Goal: Find specific page/section: Find specific page/section

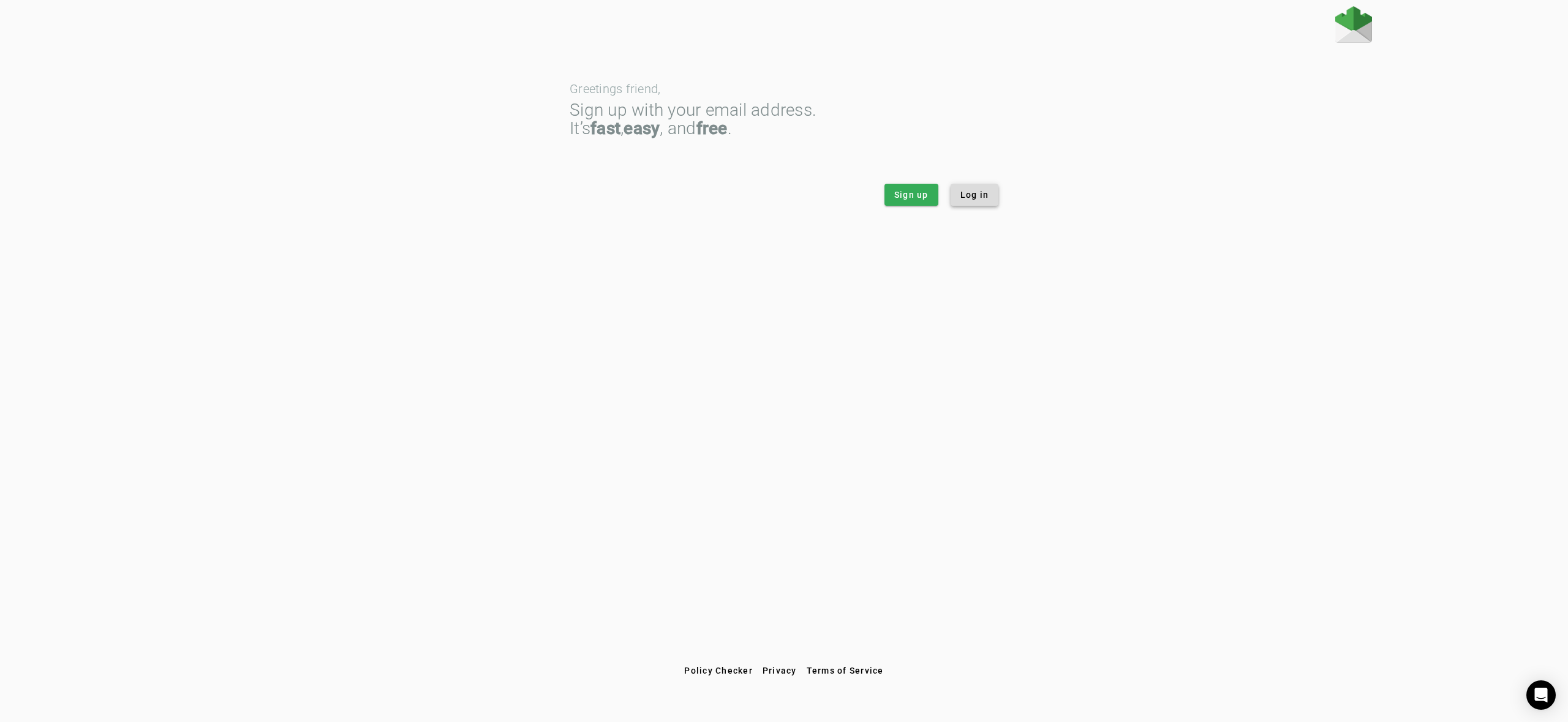
click at [971, 198] on span "Log in" at bounding box center [975, 194] width 29 height 12
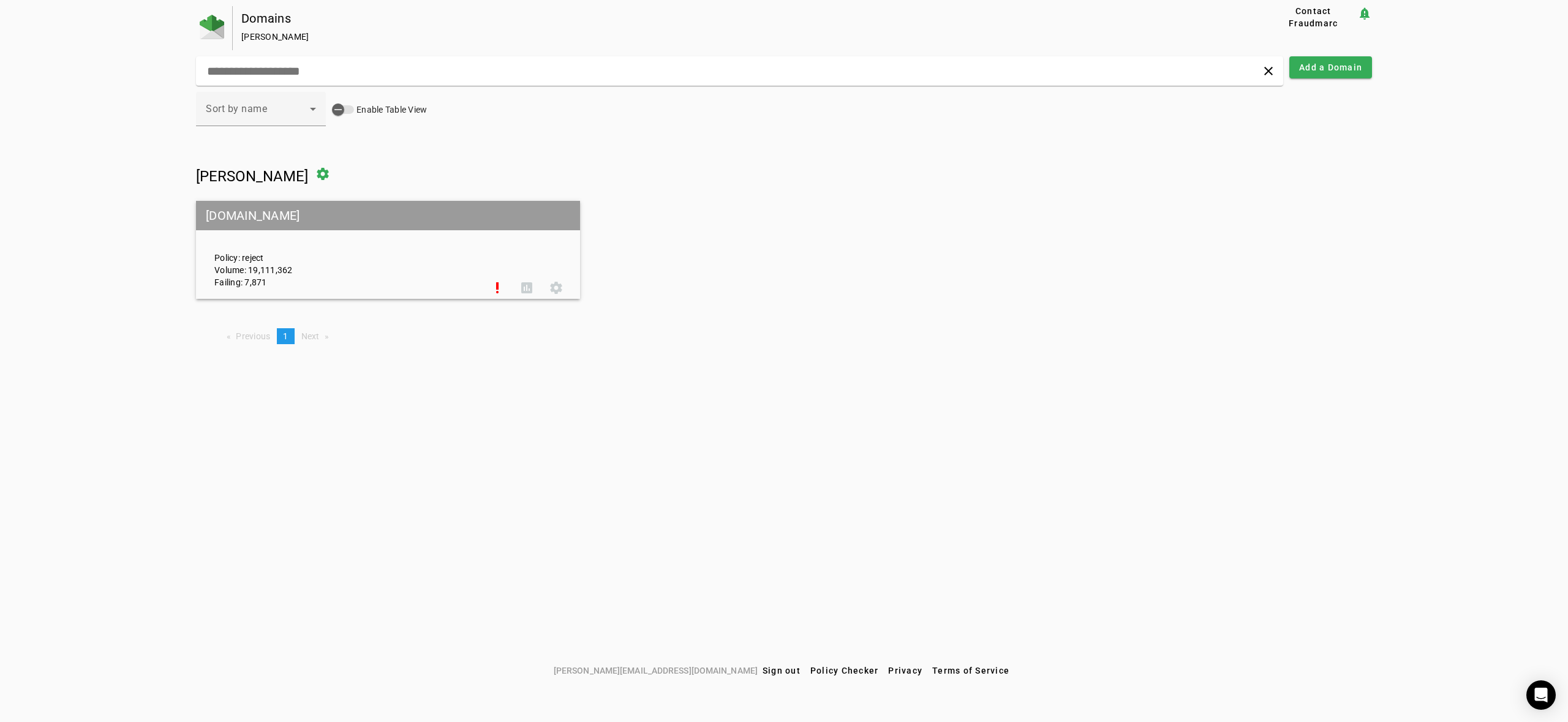
click at [260, 24] on div "Domains" at bounding box center [735, 18] width 989 height 12
click at [465, 207] on mat-grid-tile-header "[DOMAIN_NAME]" at bounding box center [388, 215] width 384 height 30
